Goal: Task Accomplishment & Management: Use online tool/utility

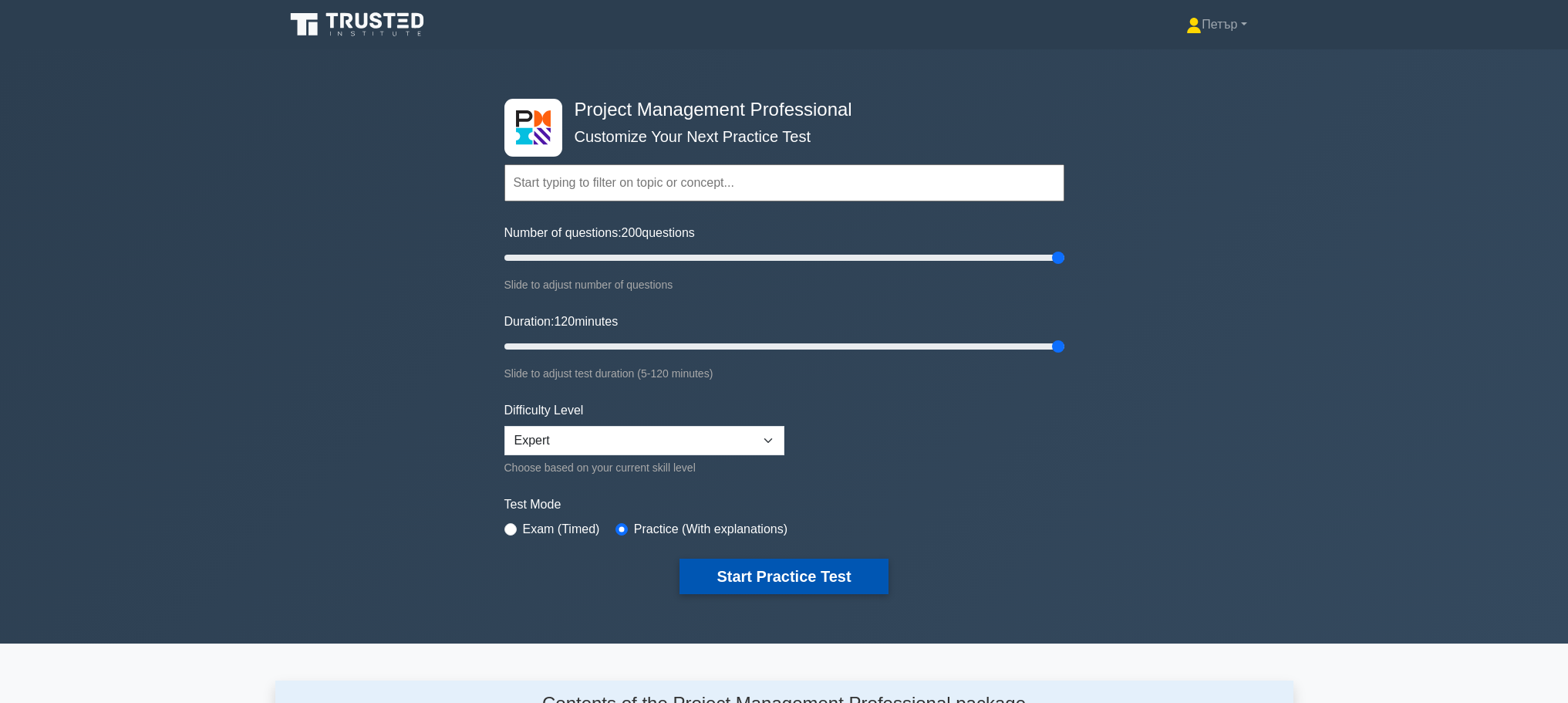
click at [830, 566] on button "Start Practice Test" at bounding box center [784, 575] width 209 height 36
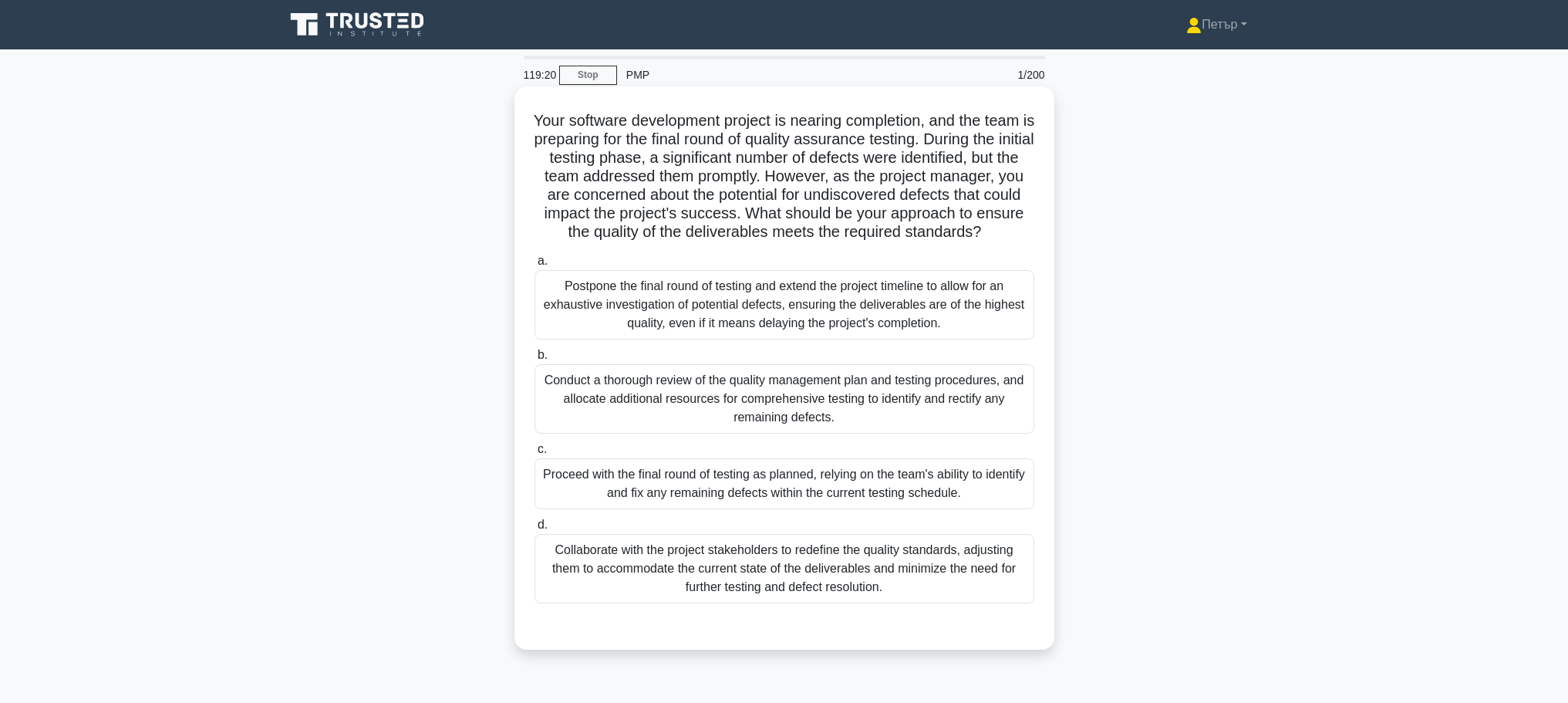
click at [975, 339] on div "Postpone the final round of testing and extend the project timeline to allow fo…" at bounding box center [785, 305] width 500 height 70
click at [535, 266] on input "a. Postpone the final round of testing and extend the project timeline to allow…" at bounding box center [535, 261] width 0 height 10
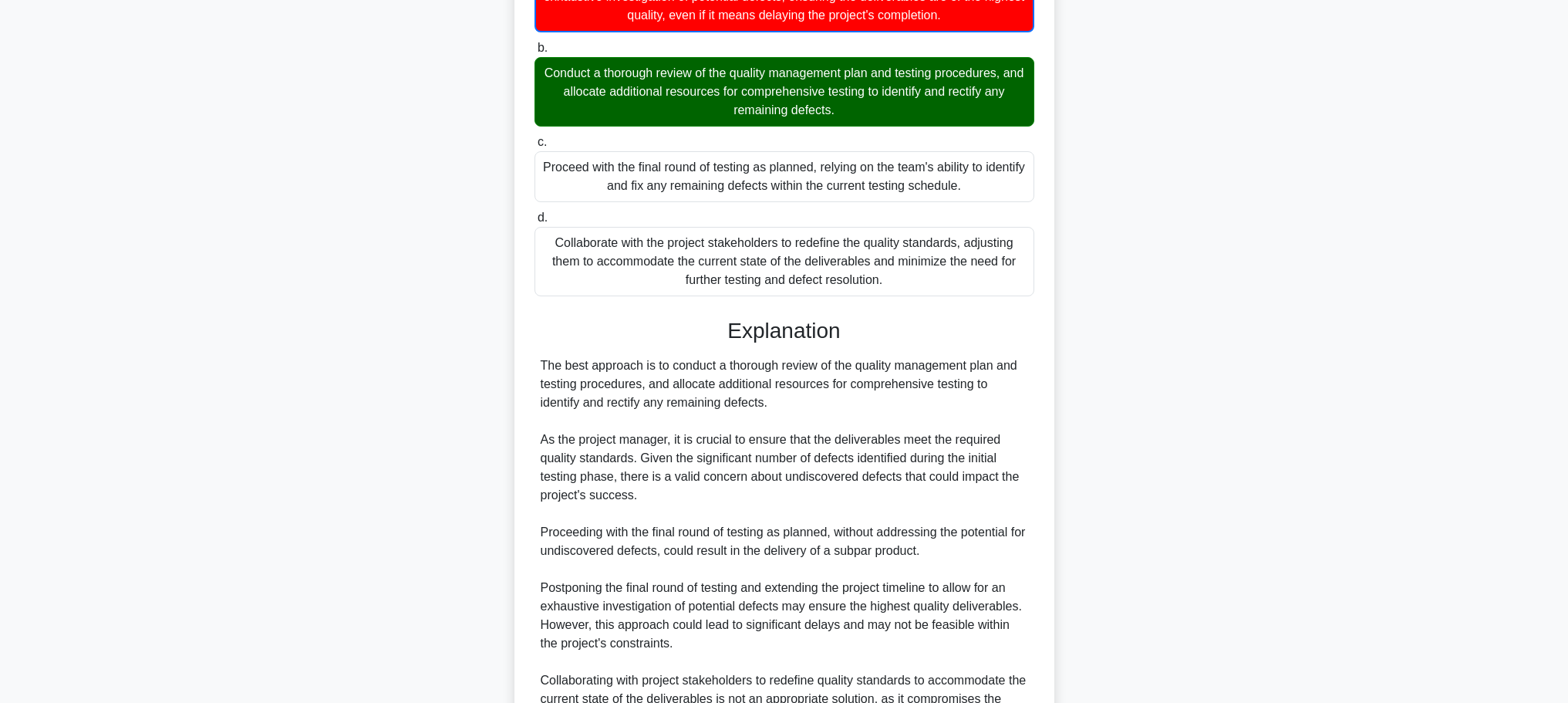
scroll to position [566, 0]
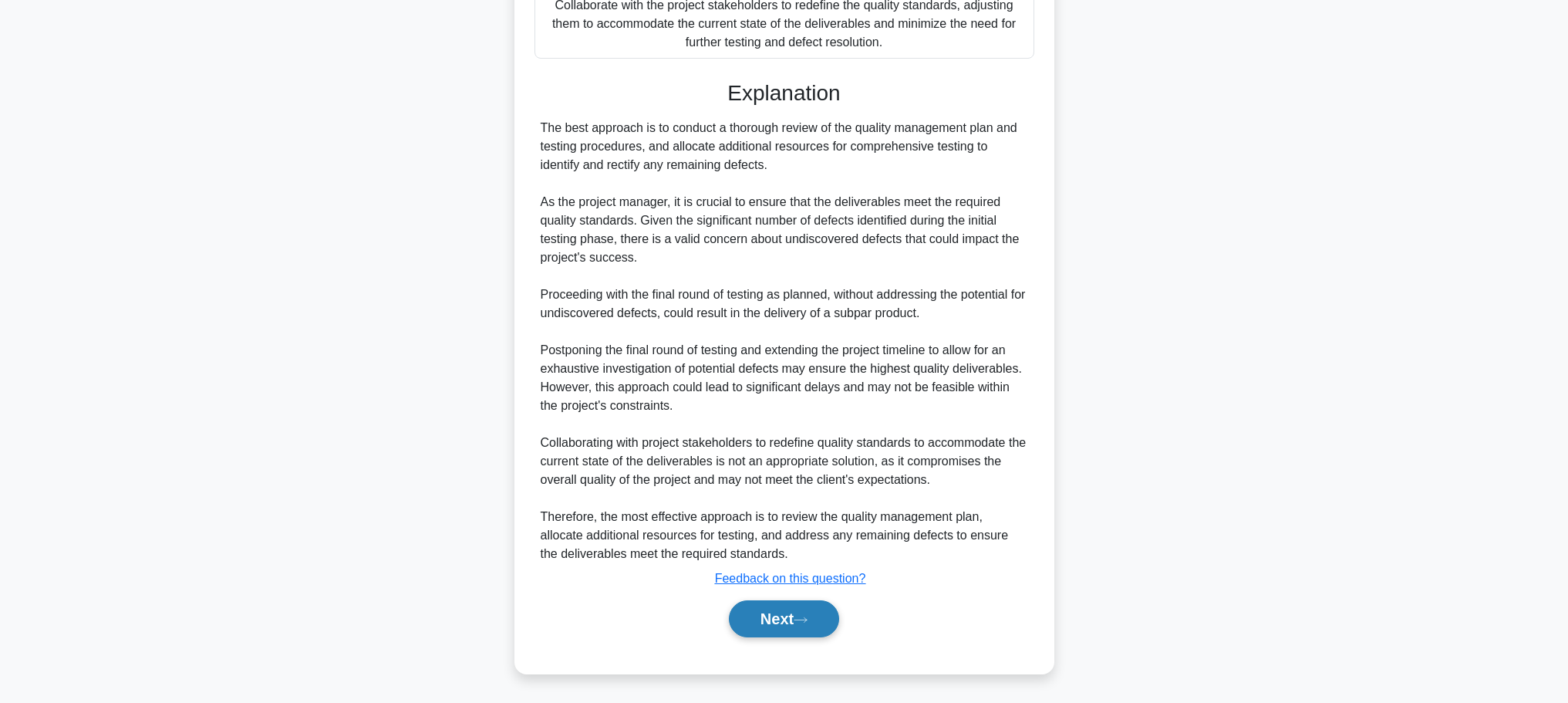
click at [803, 609] on button "Next" at bounding box center [783, 619] width 110 height 37
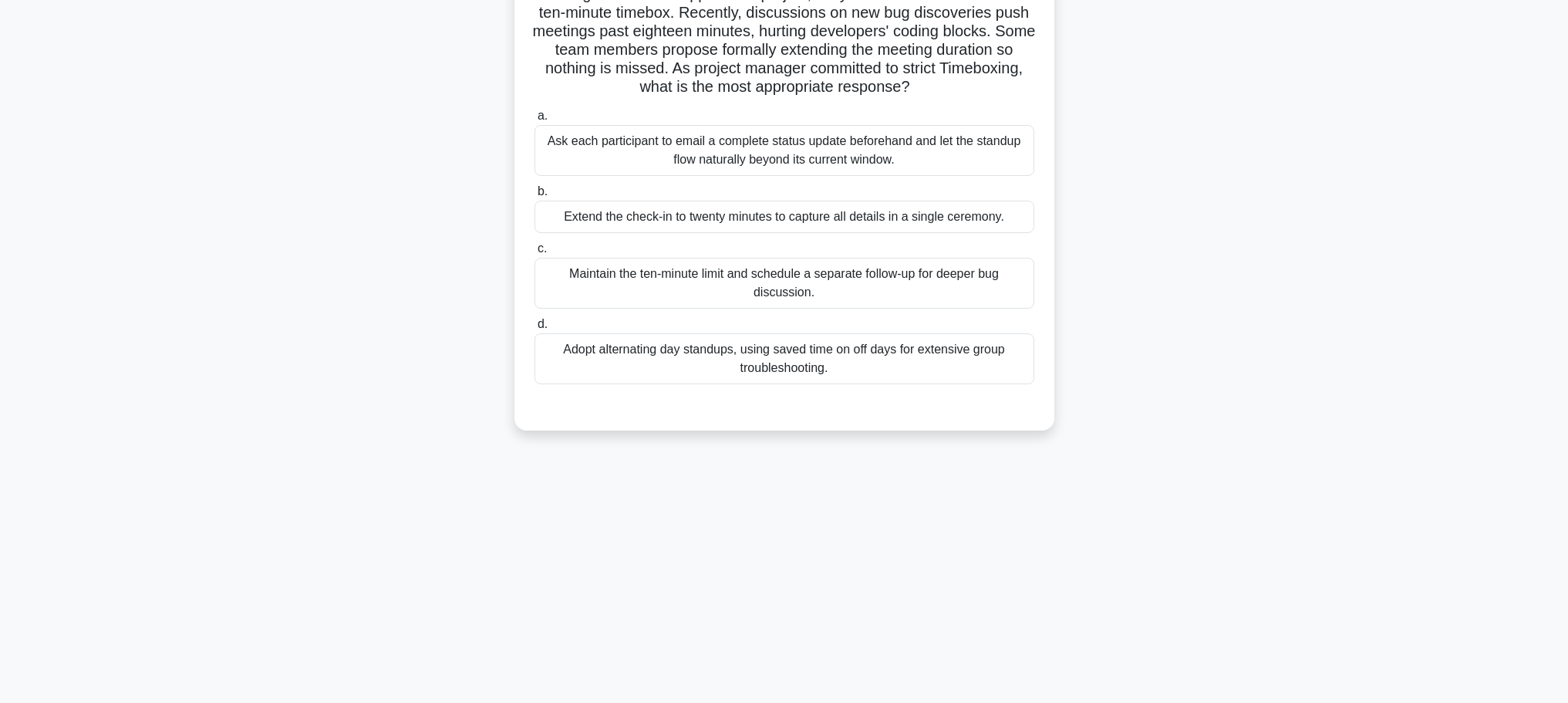
scroll to position [0, 0]
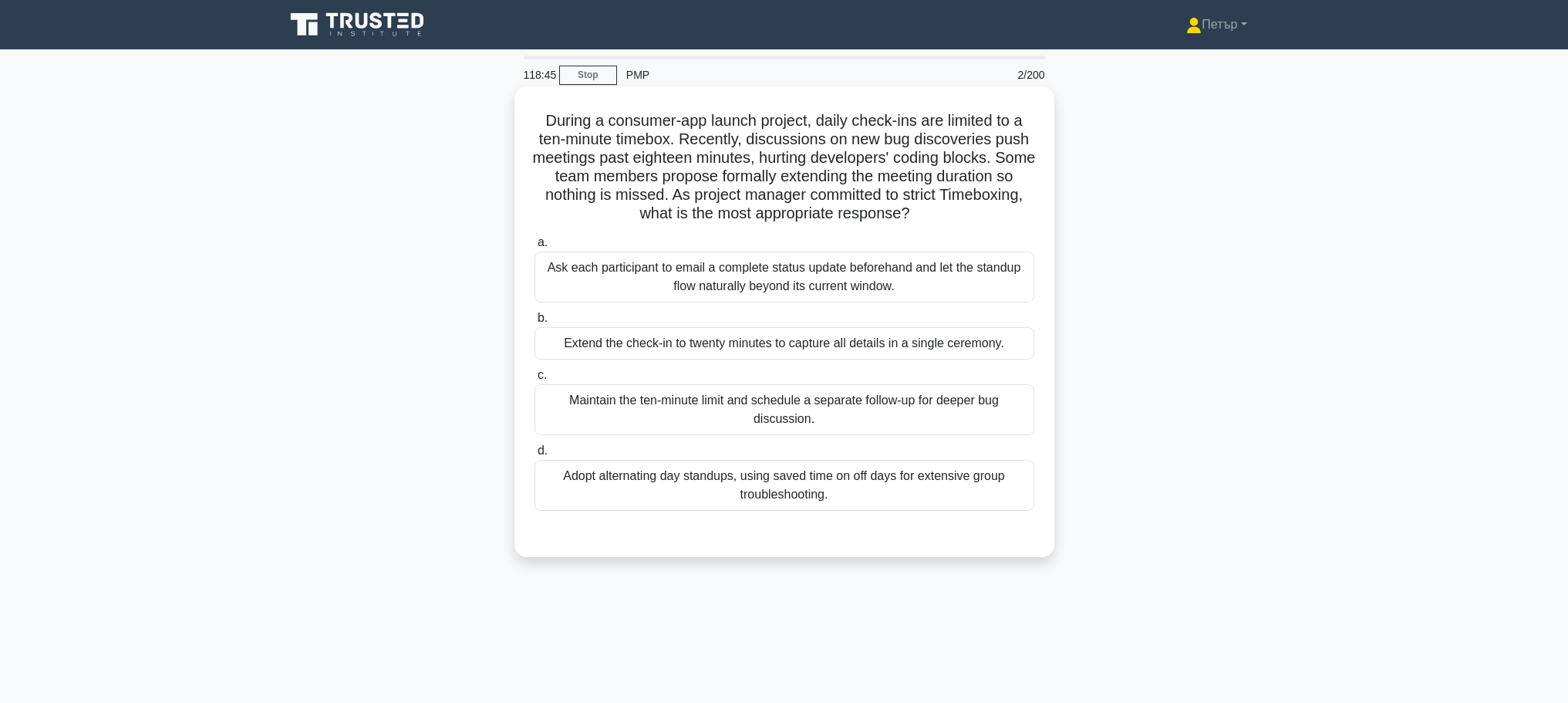
click at [935, 422] on div "Maintain the ten-minute limit and schedule a separate follow-up for deeper bug …" at bounding box center [785, 409] width 500 height 51
click at [535, 380] on input "c. Maintain the ten-minute limit and schedule a separate follow-up for deeper b…" at bounding box center [535, 375] width 0 height 10
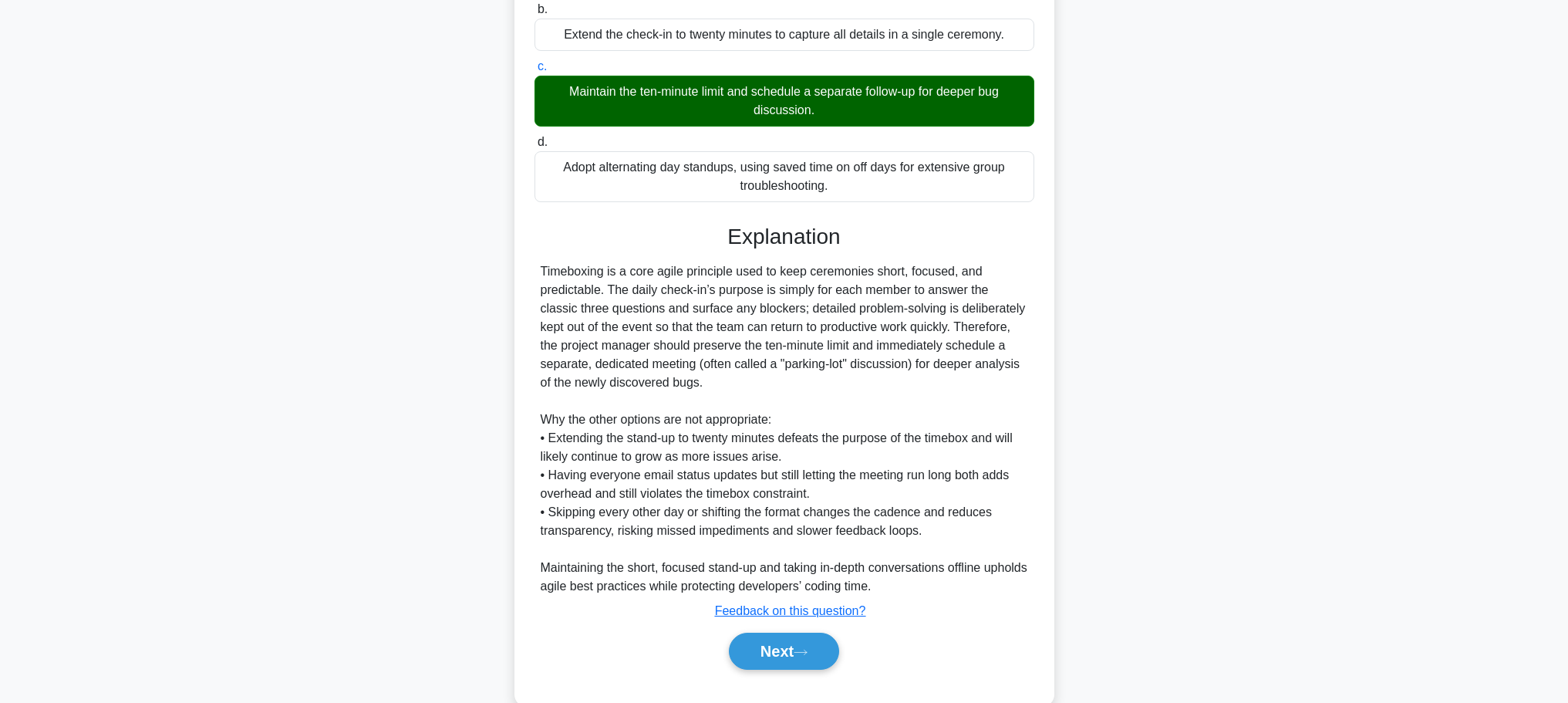
scroll to position [342, 0]
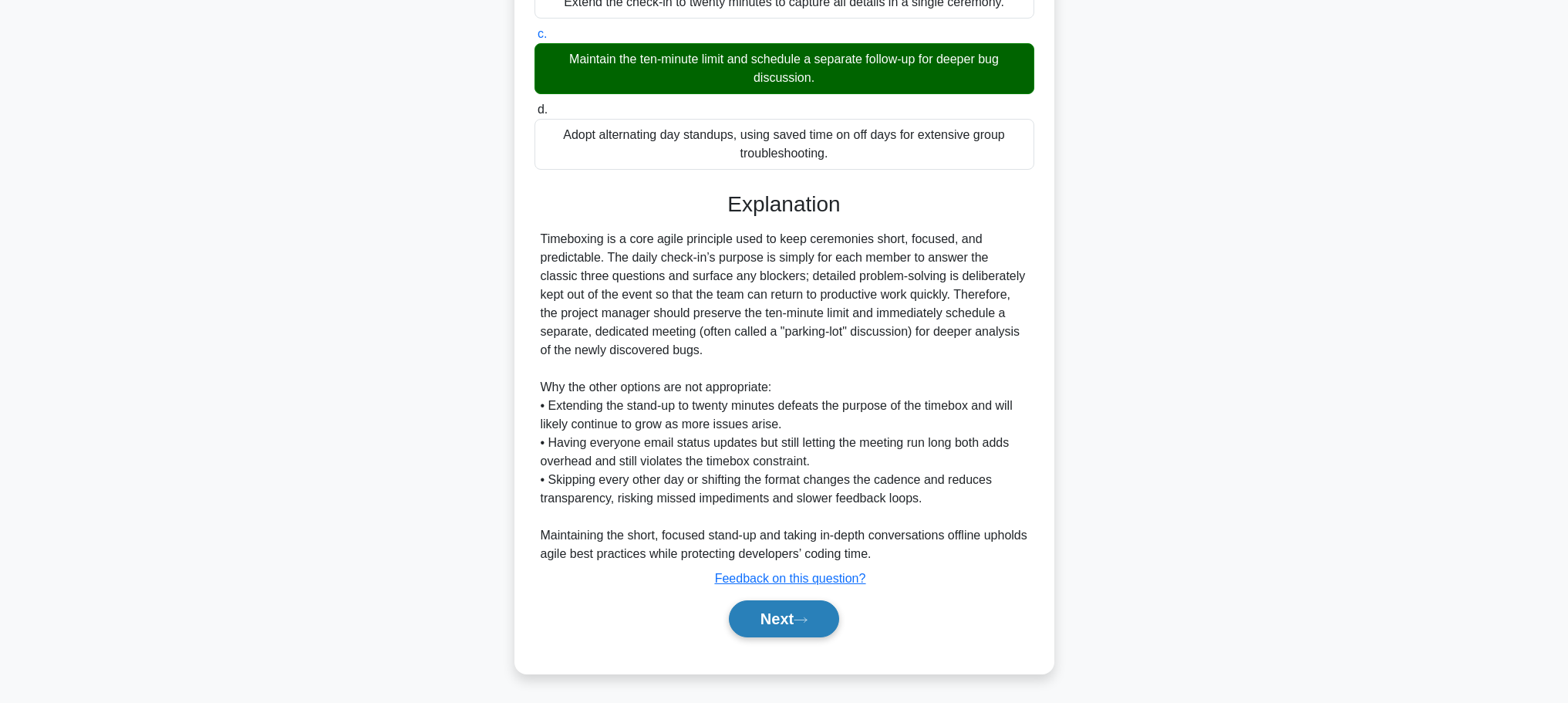
click at [823, 606] on button "Next" at bounding box center [783, 619] width 110 height 37
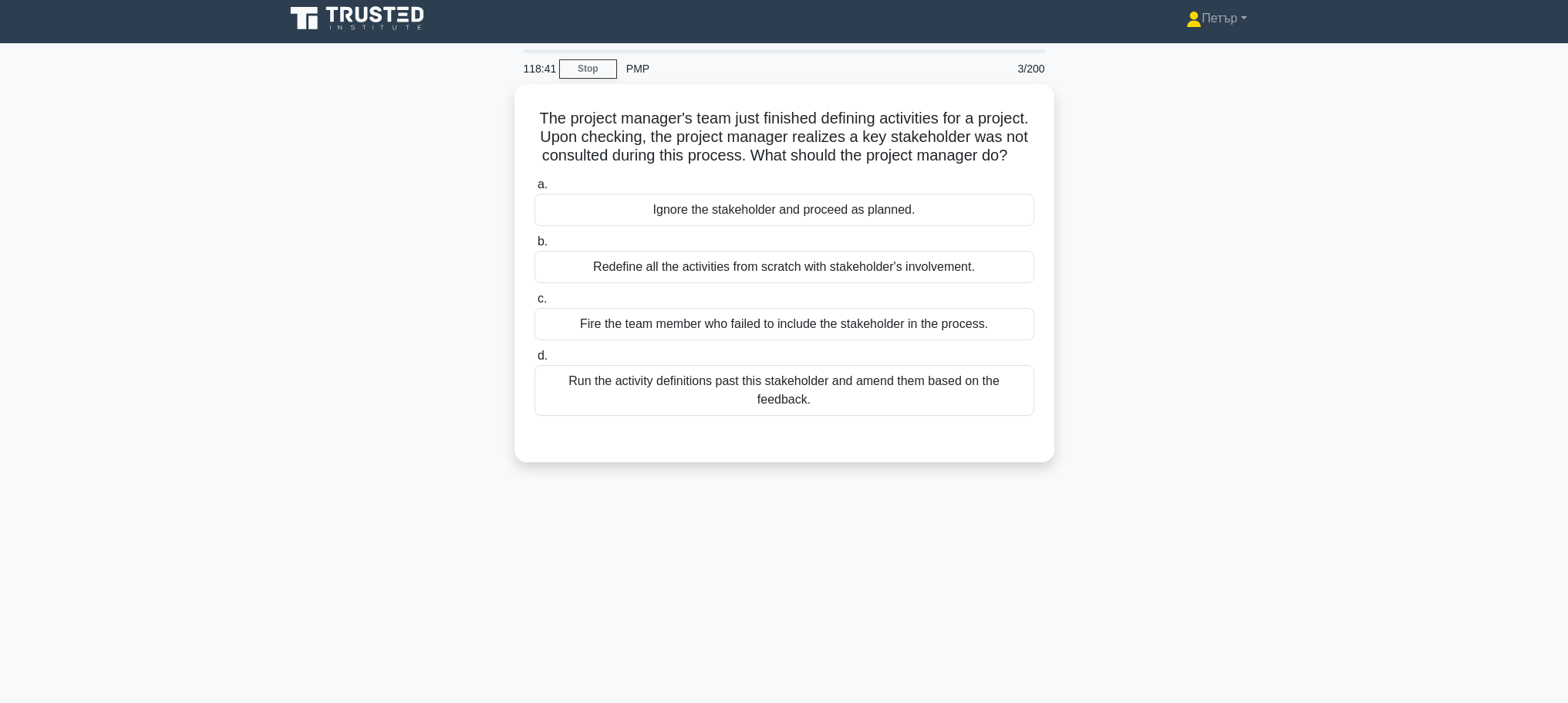
scroll to position [0, 0]
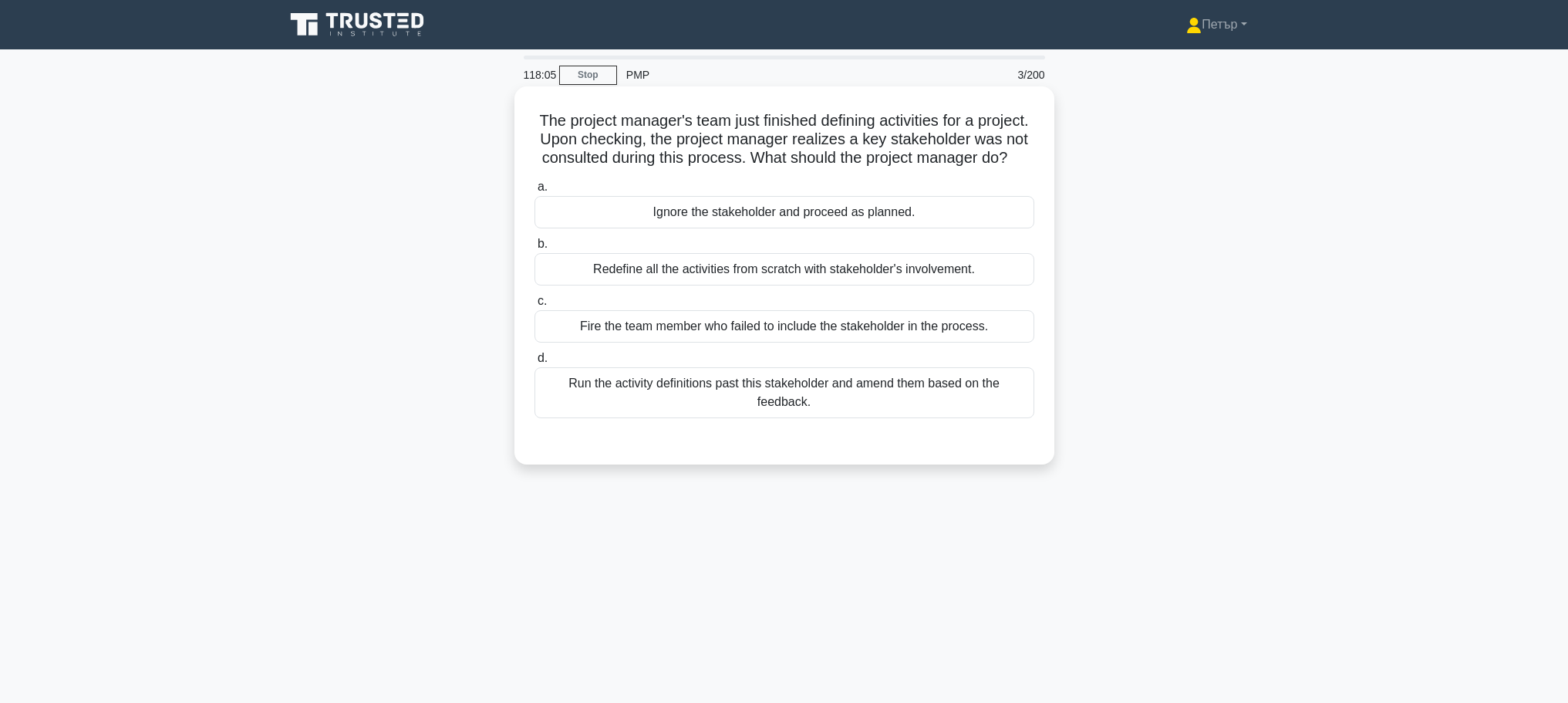
click at [981, 281] on div "Redefine all the activities from scratch with stakeholder's involvement." at bounding box center [785, 269] width 500 height 32
click at [535, 249] on input "b. Redefine all the activities from scratch with stakeholder's involvement." at bounding box center [535, 244] width 0 height 10
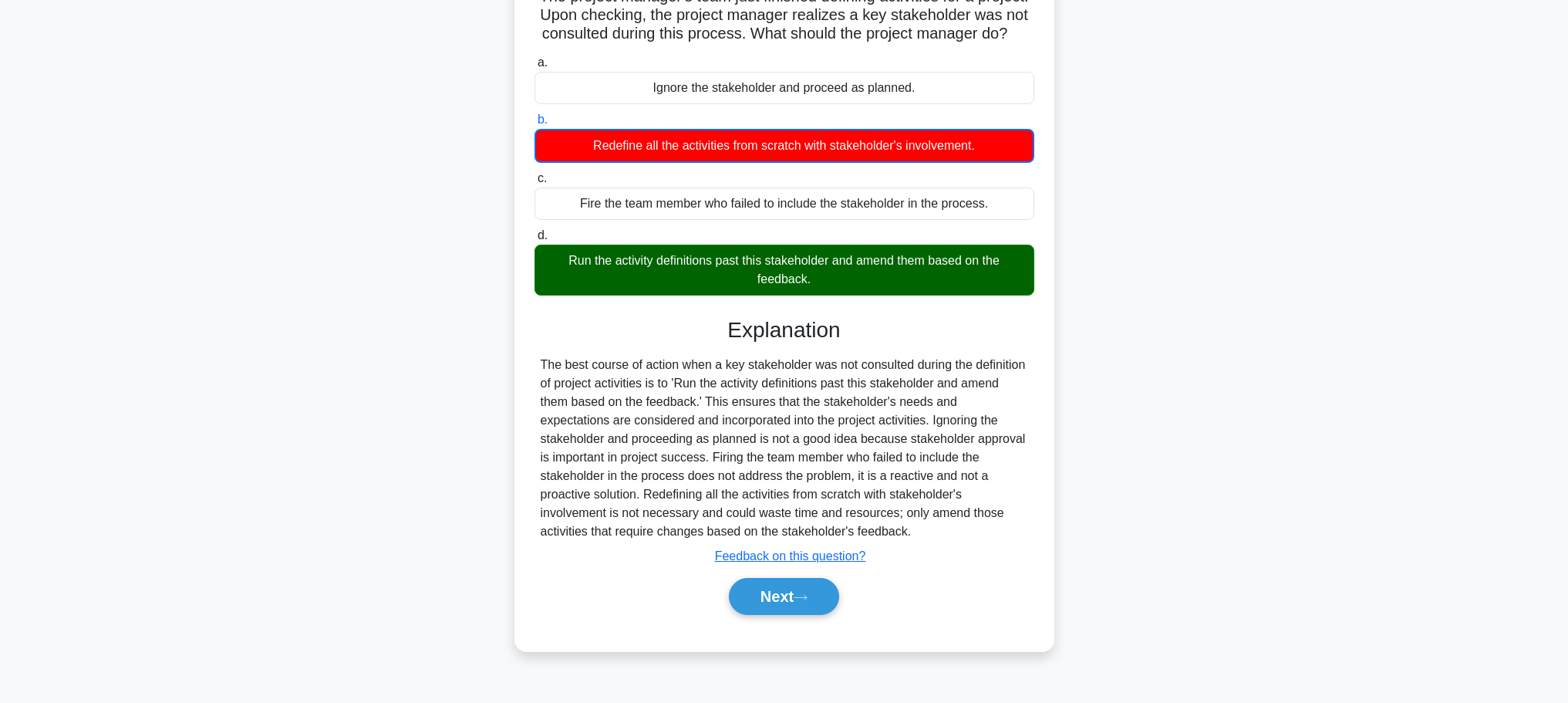
scroll to position [130, 0]
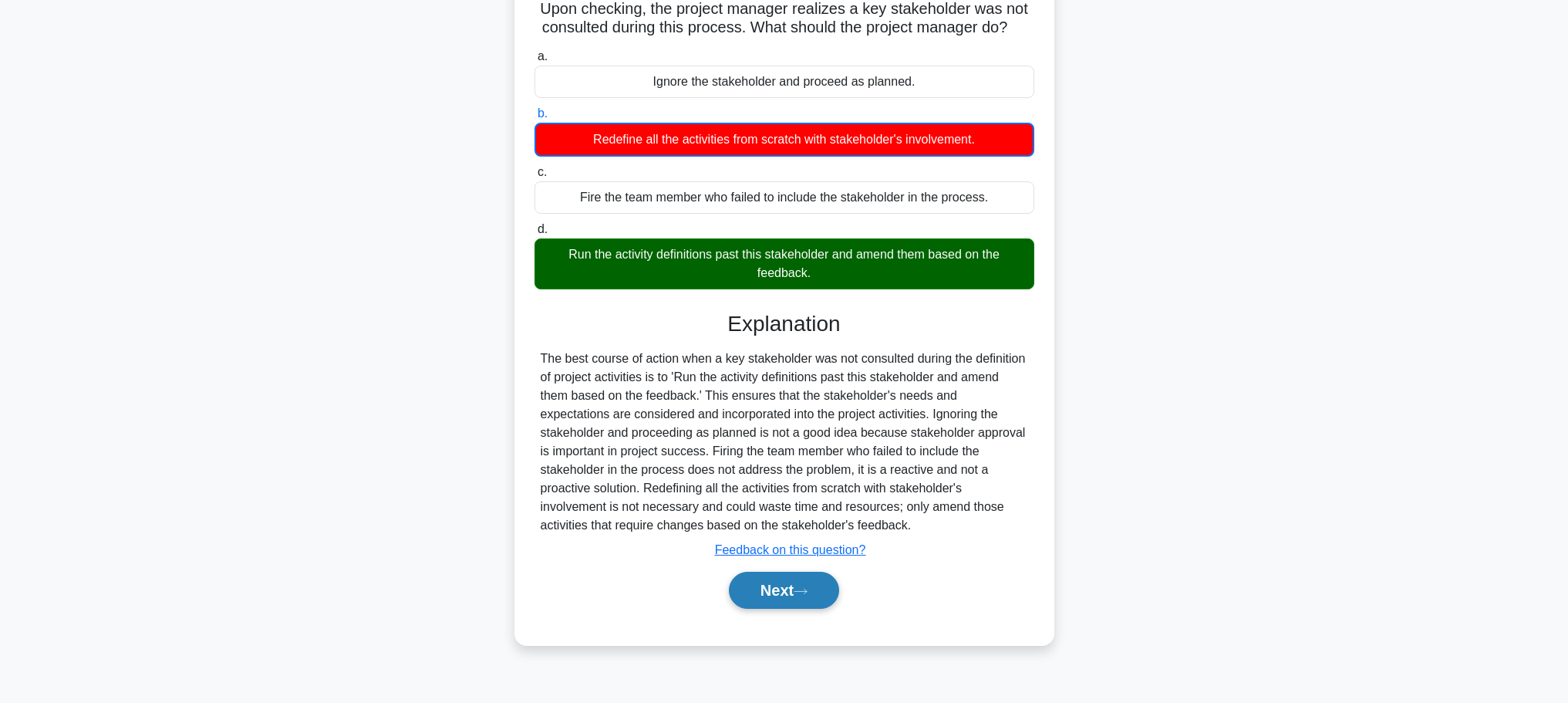
click at [817, 599] on button "Next" at bounding box center [783, 590] width 110 height 37
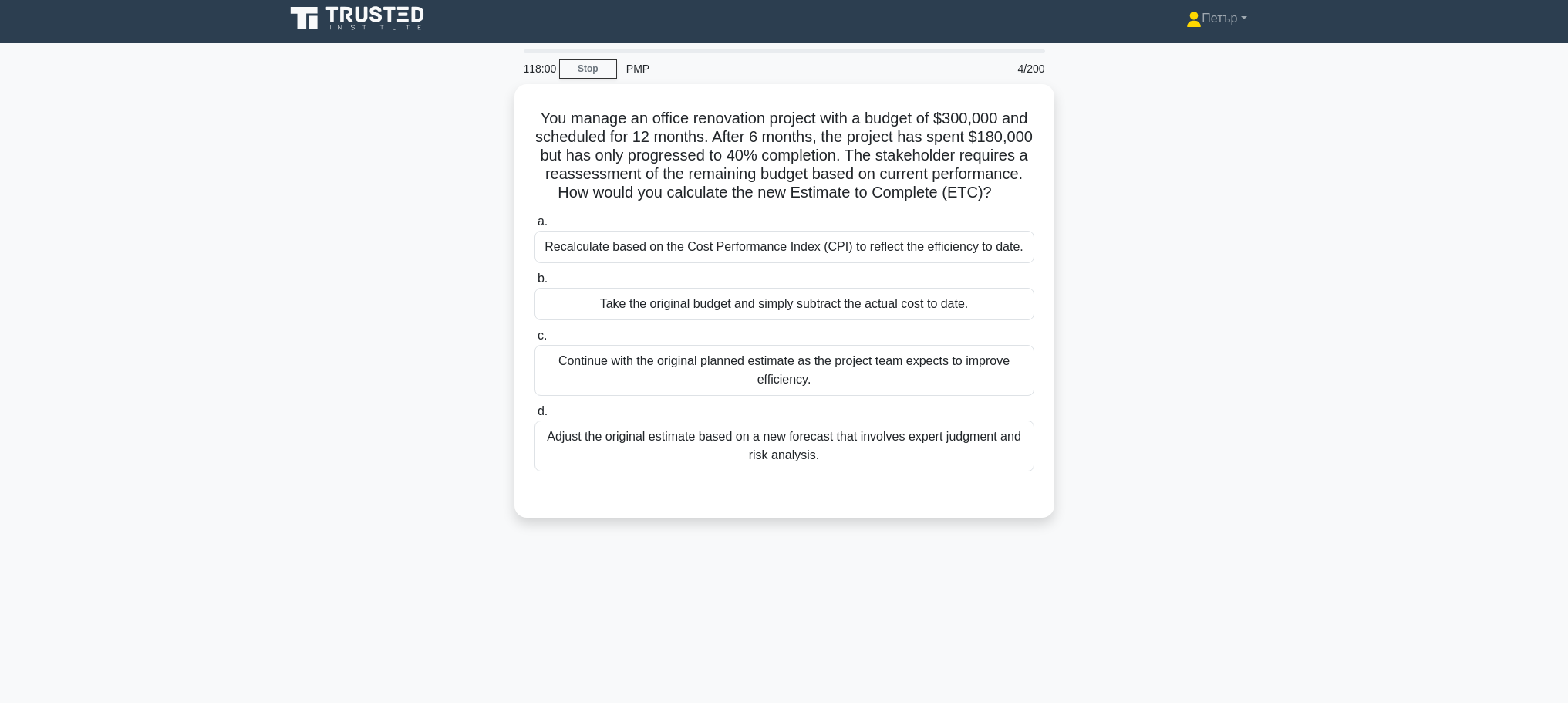
scroll to position [0, 0]
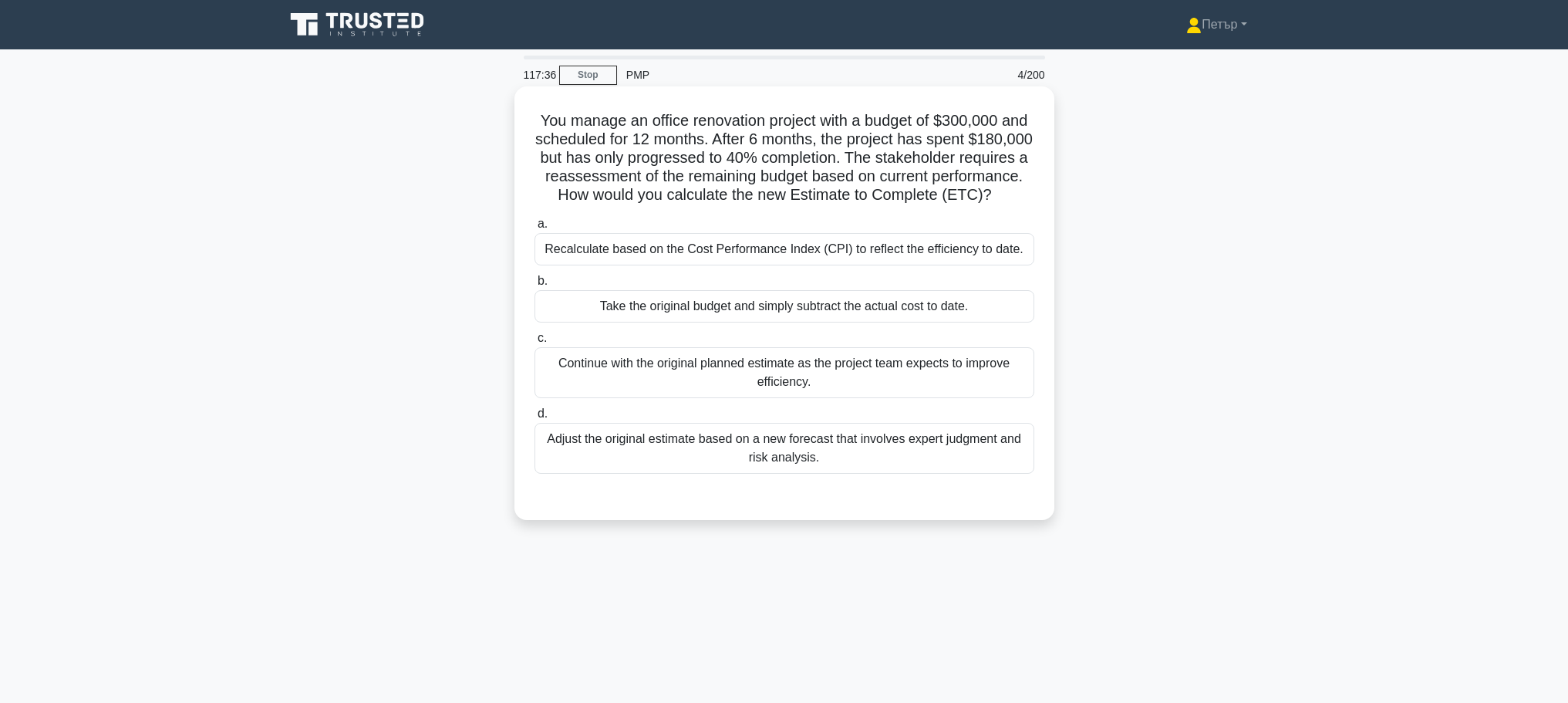
click at [1016, 265] on div "Recalculate based on the Cost Performance Index (CPI) to reflect the efficiency…" at bounding box center [785, 248] width 500 height 32
click at [535, 229] on input "a. Recalculate based on the Cost Performance Index (CPI) to reflect the efficie…" at bounding box center [535, 224] width 0 height 10
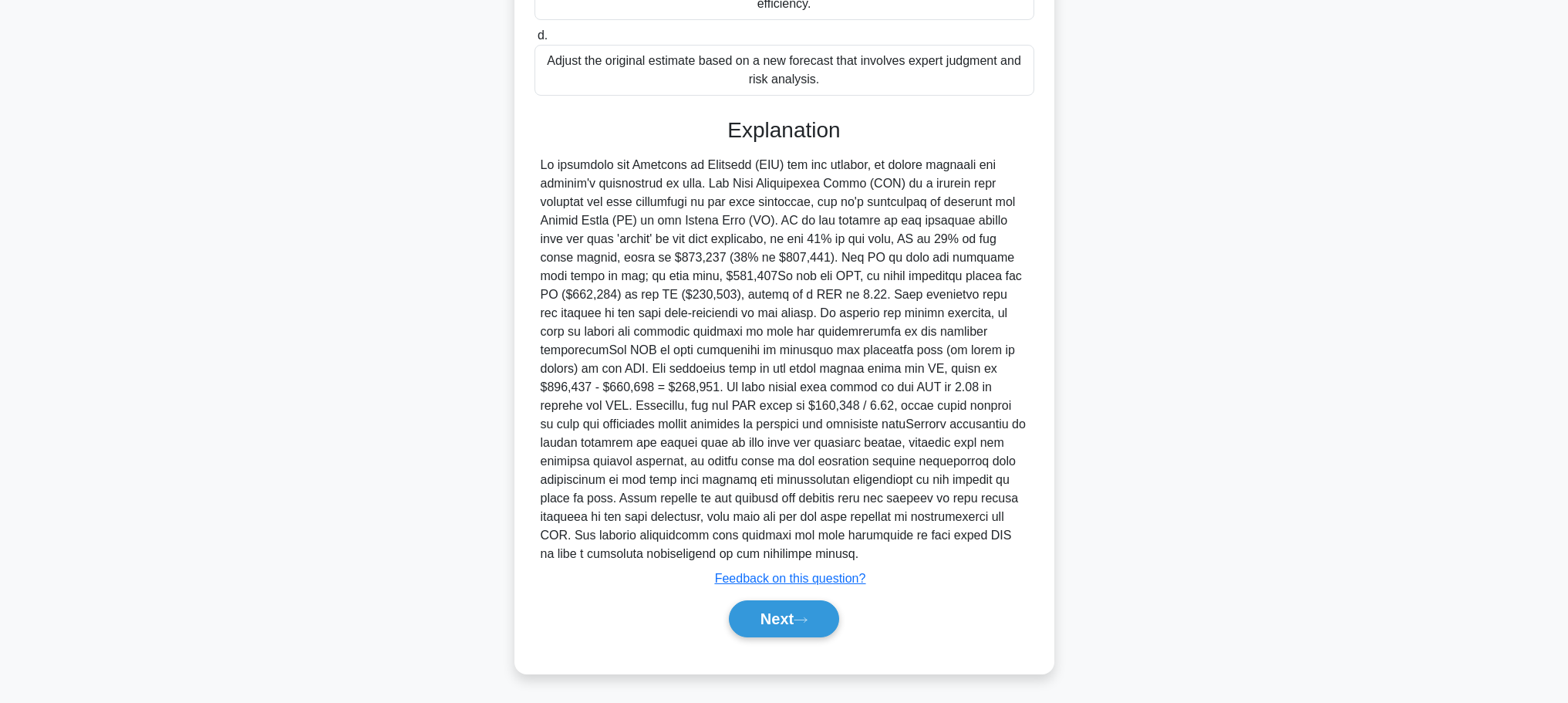
scroll to position [397, 0]
click at [818, 616] on button "Next" at bounding box center [783, 619] width 110 height 37
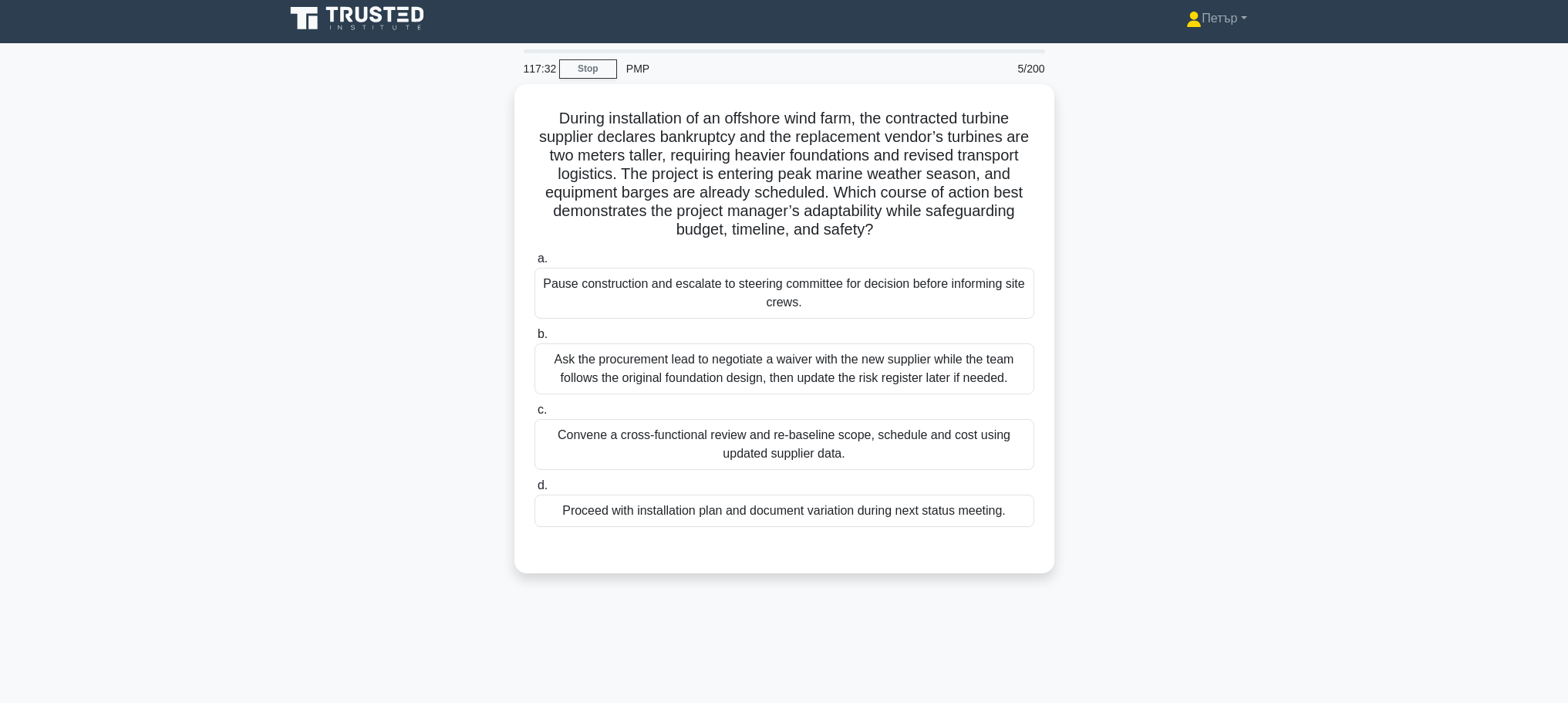
scroll to position [0, 0]
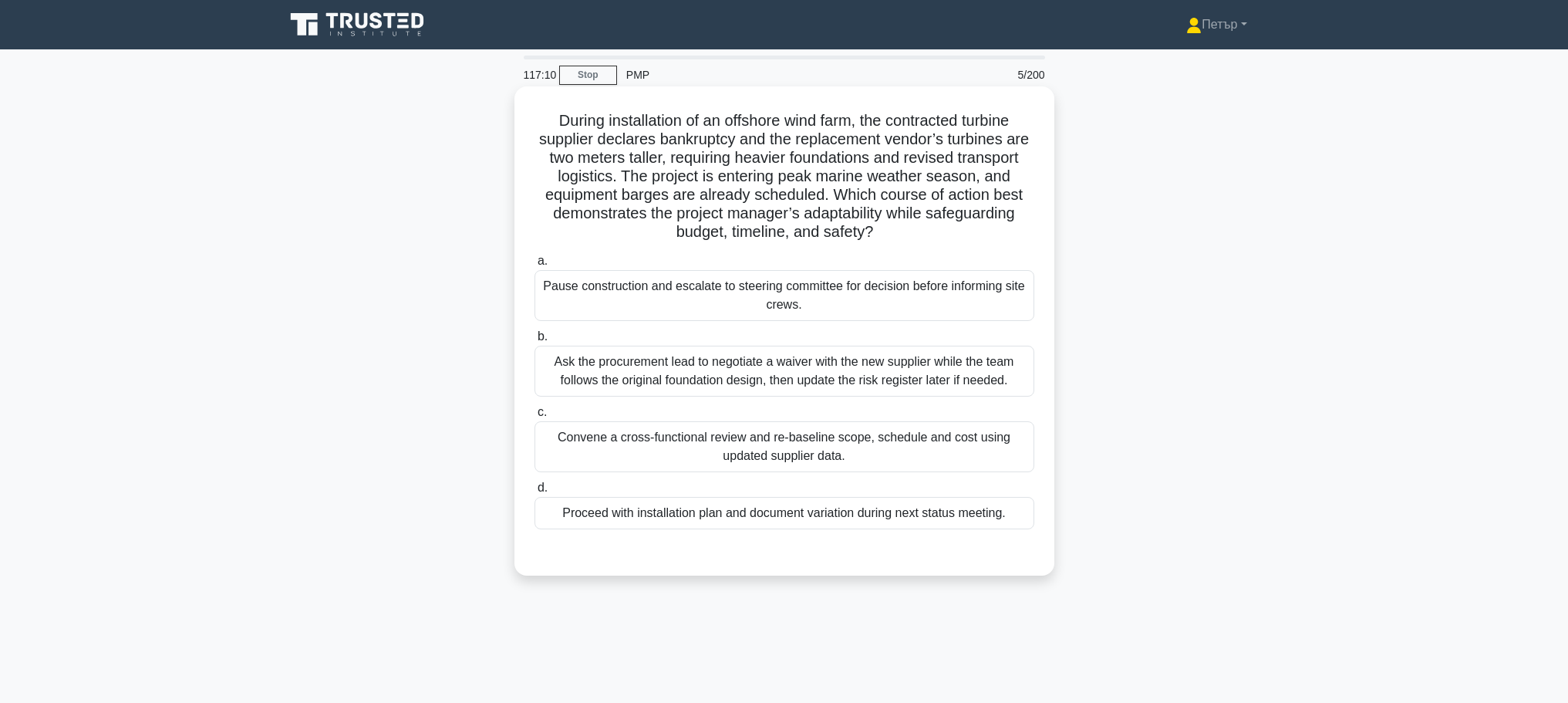
click at [931, 456] on div "Convene a cross-functional review and re-baseline scope, schedule and cost usin…" at bounding box center [785, 446] width 500 height 51
click at [535, 417] on input "c. Convene a cross-functional review and re-baseline scope, schedule and cost u…" at bounding box center [535, 412] width 0 height 10
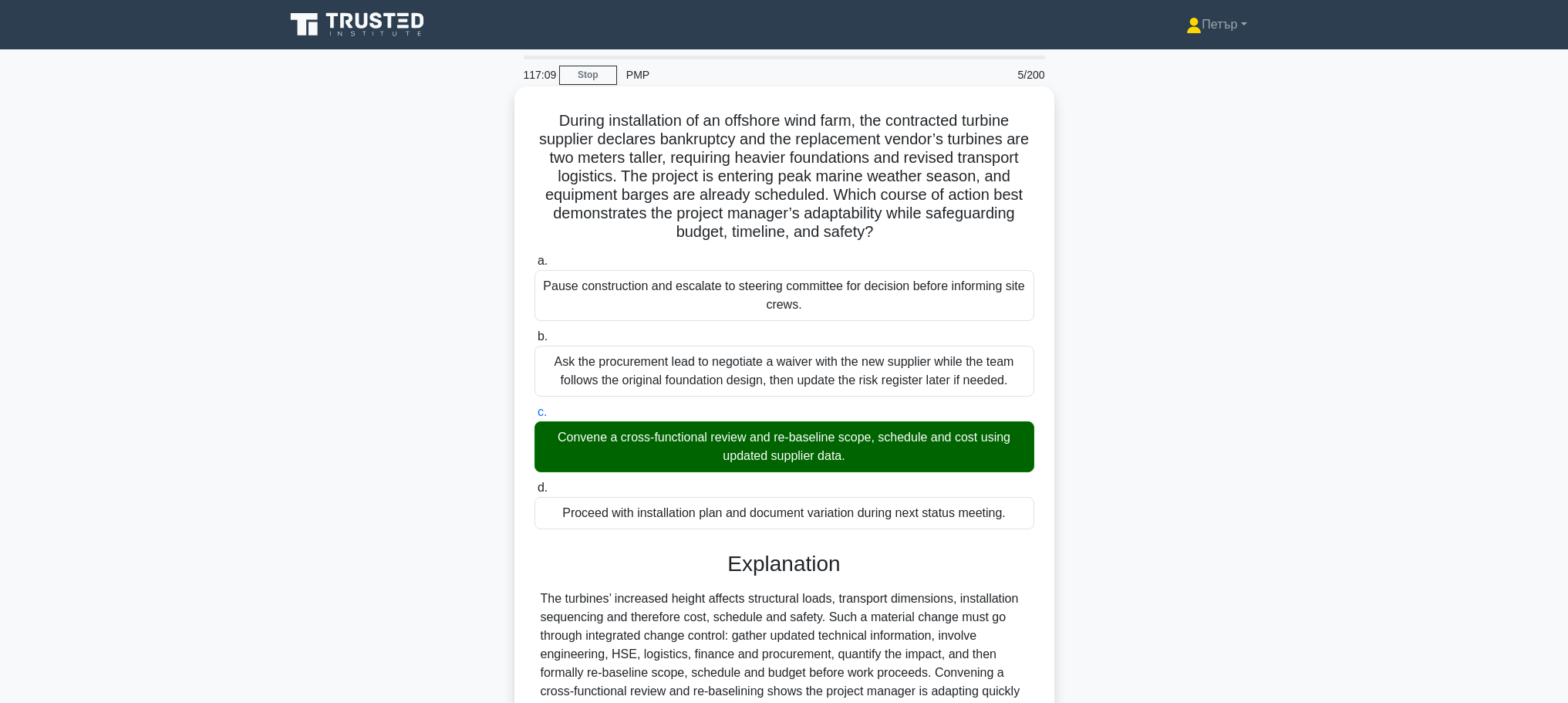
scroll to position [286, 0]
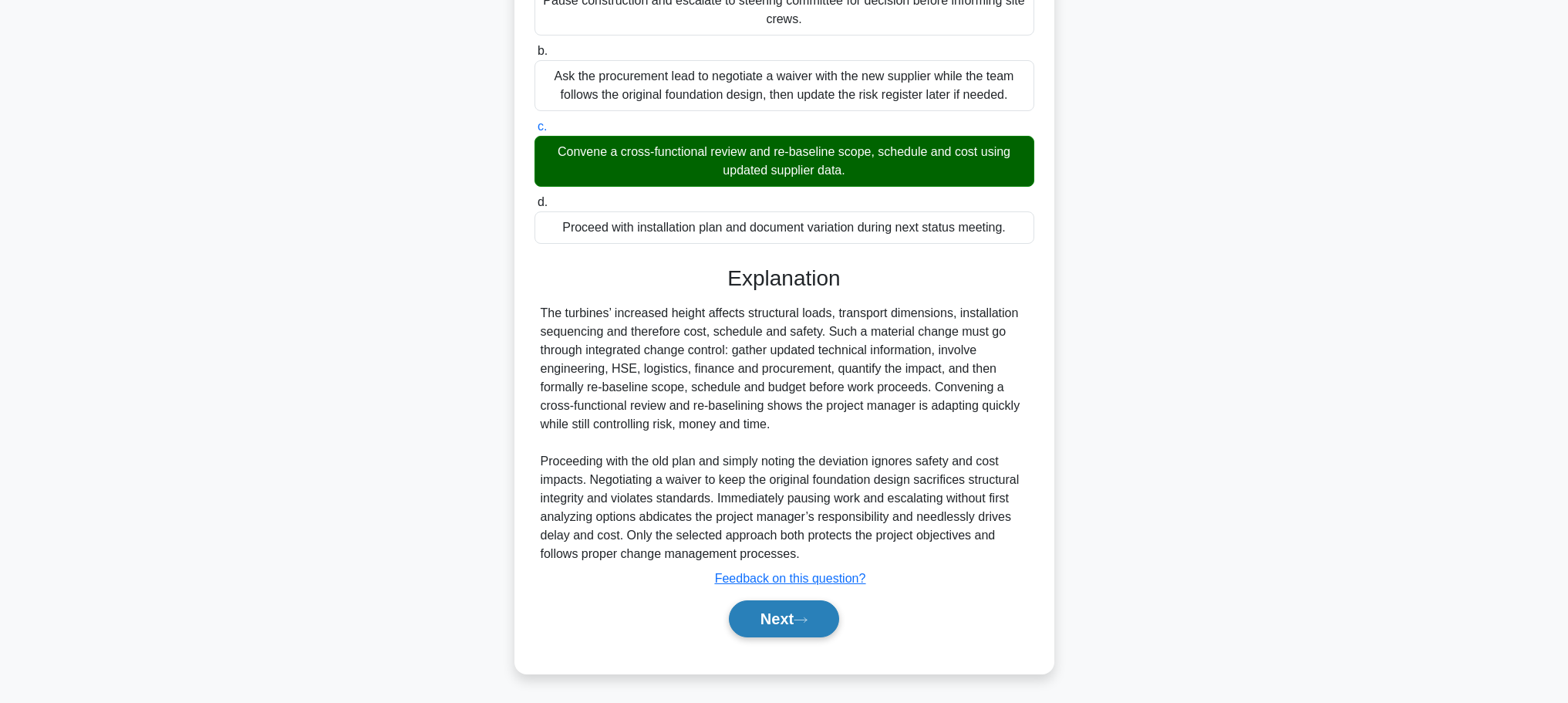
click at [795, 605] on button "Next" at bounding box center [783, 619] width 110 height 37
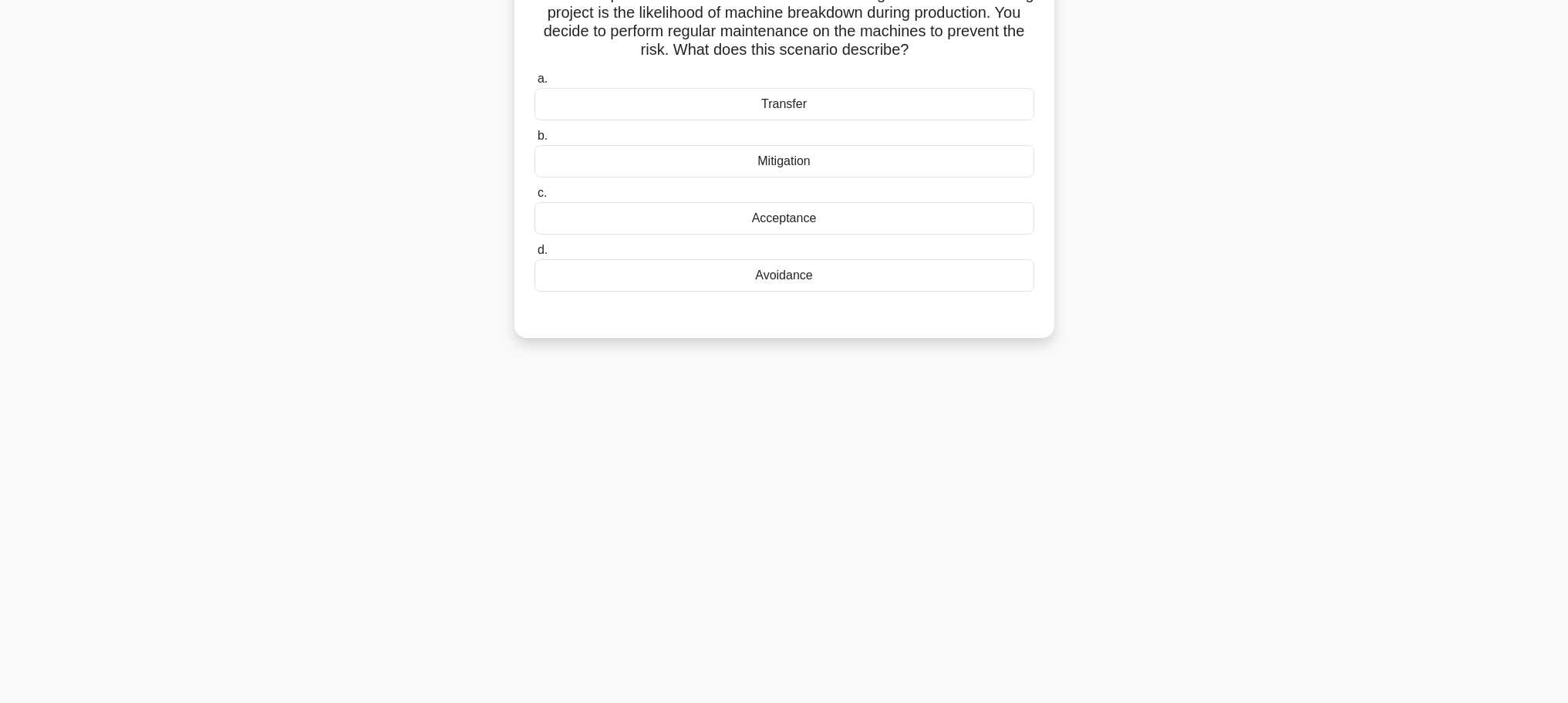
scroll to position [0, 0]
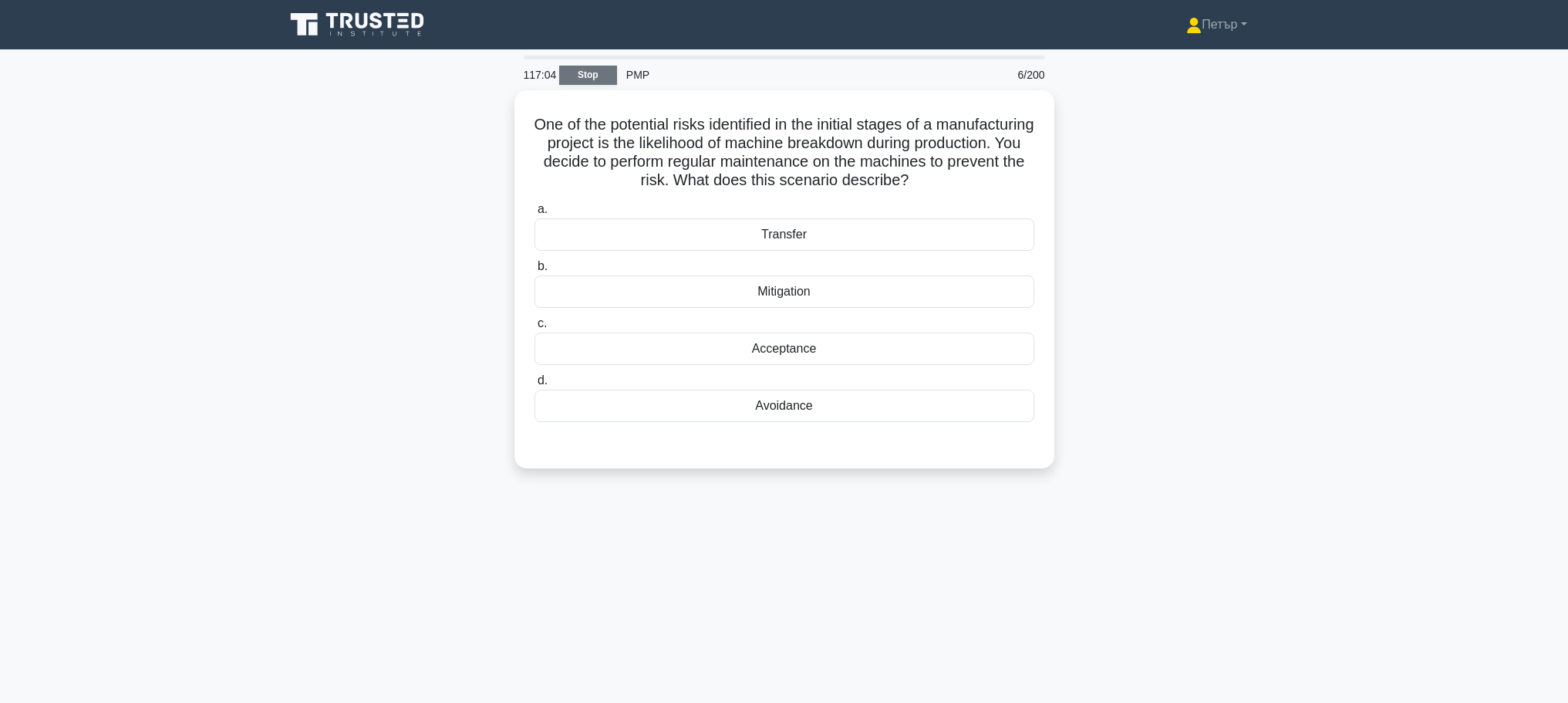
click at [597, 76] on link "Stop" at bounding box center [588, 75] width 58 height 19
